Goal: Check status

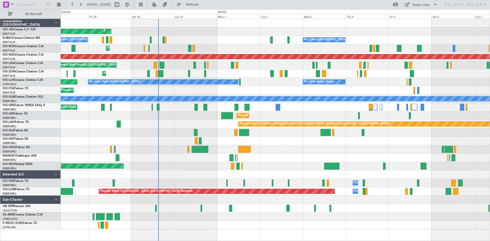
click at [245, 70] on div "Planned Maint Kortrijk-[GEOGRAPHIC_DATA]" at bounding box center [275, 73] width 429 height 8
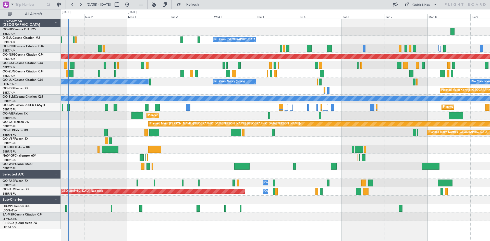
click at [206, 89] on div "Planned Maint Kortrijk-[GEOGRAPHIC_DATA] AOG Maint [GEOGRAPHIC_DATA]-[GEOGRAPHI…" at bounding box center [275, 124] width 429 height 211
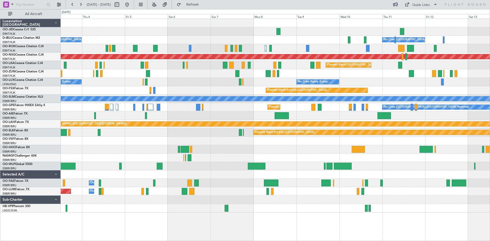
click at [288, 77] on div at bounding box center [275, 73] width 429 height 8
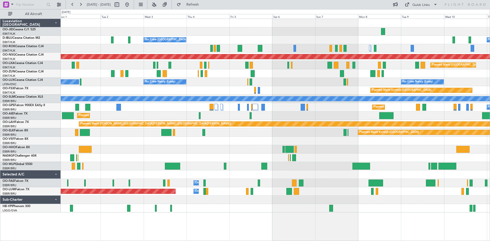
click at [270, 92] on div "No Crew [GEOGRAPHIC_DATA] ([GEOGRAPHIC_DATA] National) No Crew [GEOGRAPHIC_DATA…" at bounding box center [275, 116] width 429 height 194
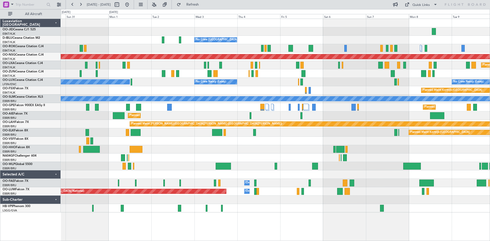
click at [168, 92] on div "Planned Maint Kortrijk-[GEOGRAPHIC_DATA] Planned Maint [GEOGRAPHIC_DATA]-[GEOGR…" at bounding box center [275, 90] width 429 height 8
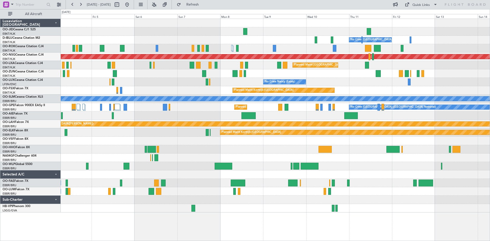
click at [174, 91] on div "Planned Maint Kortrijk-[GEOGRAPHIC_DATA]" at bounding box center [275, 90] width 429 height 8
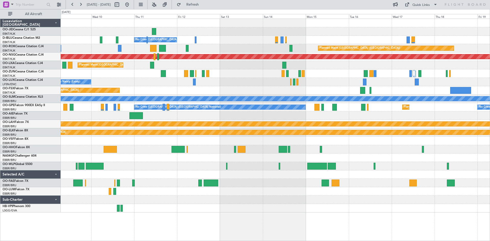
click at [184, 84] on div "No Crew Nancy (Essey)" at bounding box center [275, 82] width 429 height 8
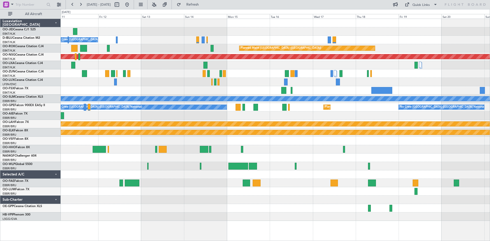
click at [263, 78] on div "Planned Maint Kortrijk-[GEOGRAPHIC_DATA]" at bounding box center [275, 73] width 429 height 8
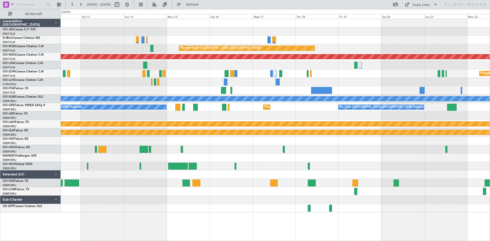
click at [164, 67] on div "Planned Maint [GEOGRAPHIC_DATA] ([GEOGRAPHIC_DATA] National)" at bounding box center [275, 65] width 429 height 8
